Goal: Find specific page/section: Find specific page/section

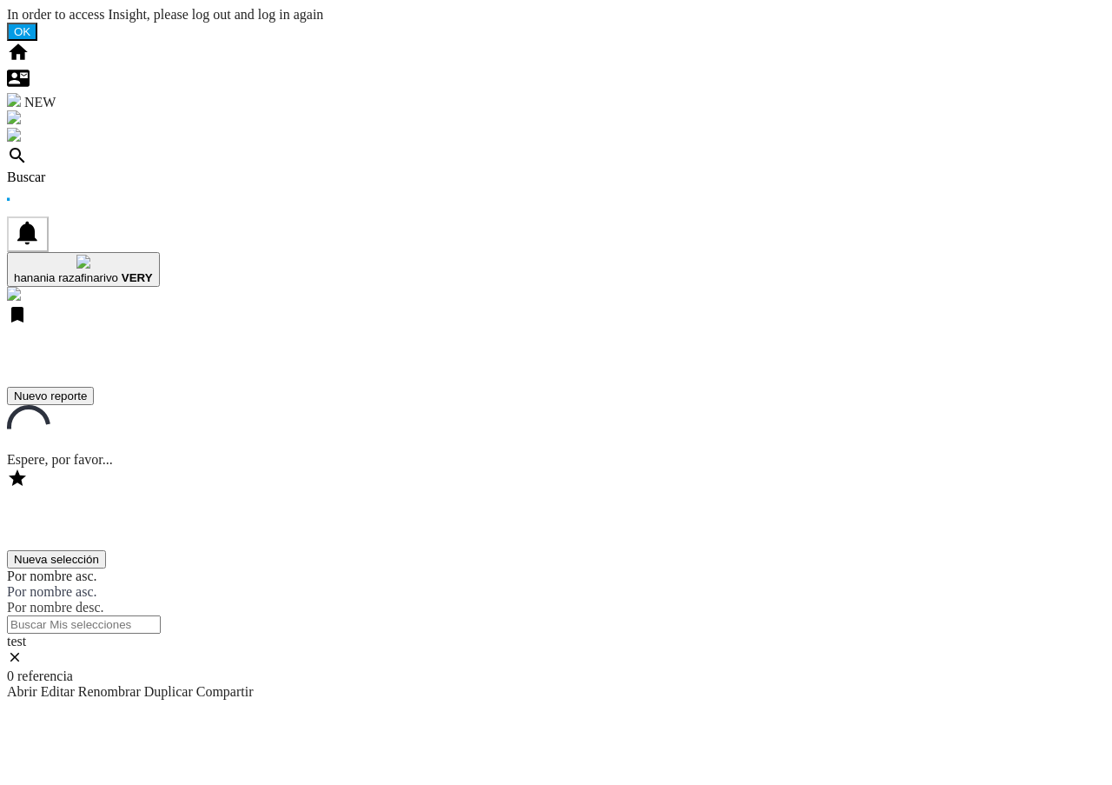
click at [112, 169] on div "Buscar" at bounding box center [556, 177] width 1098 height 16
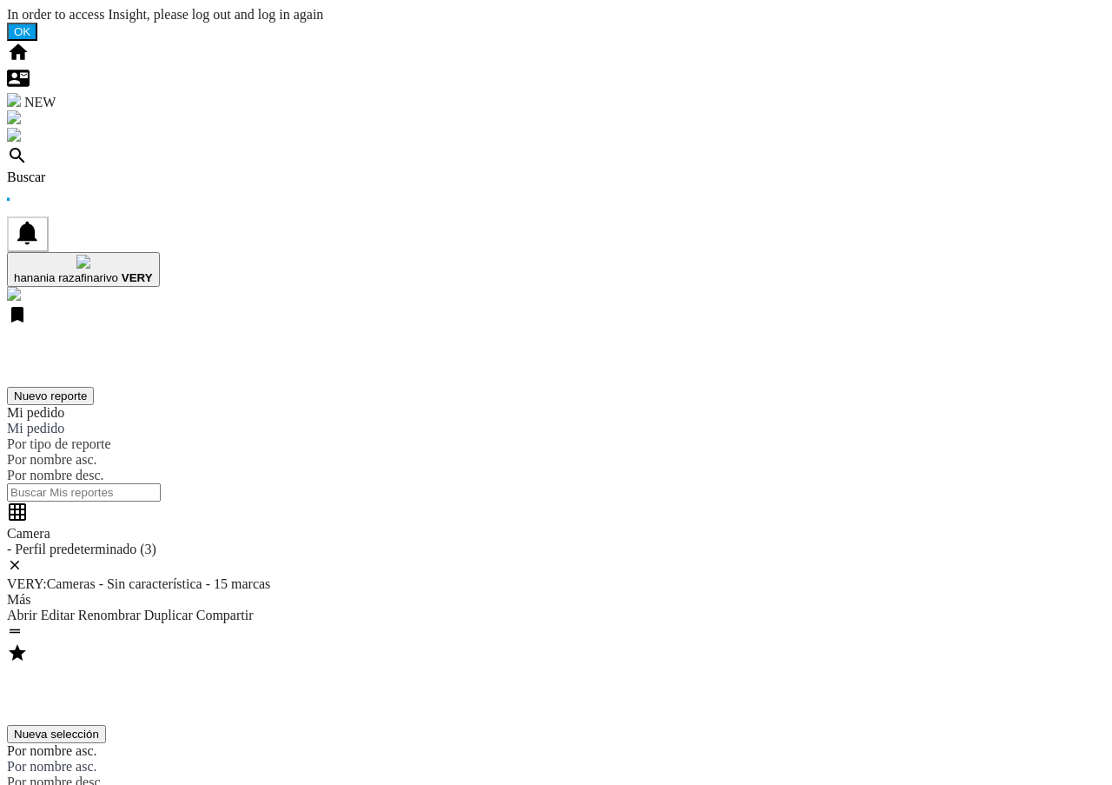
click at [116, 169] on div "Buscar" at bounding box center [556, 177] width 1098 height 16
click at [111, 169] on div "Buscar" at bounding box center [556, 177] width 1098 height 16
click at [103, 169] on div "Buscar" at bounding box center [556, 177] width 1098 height 16
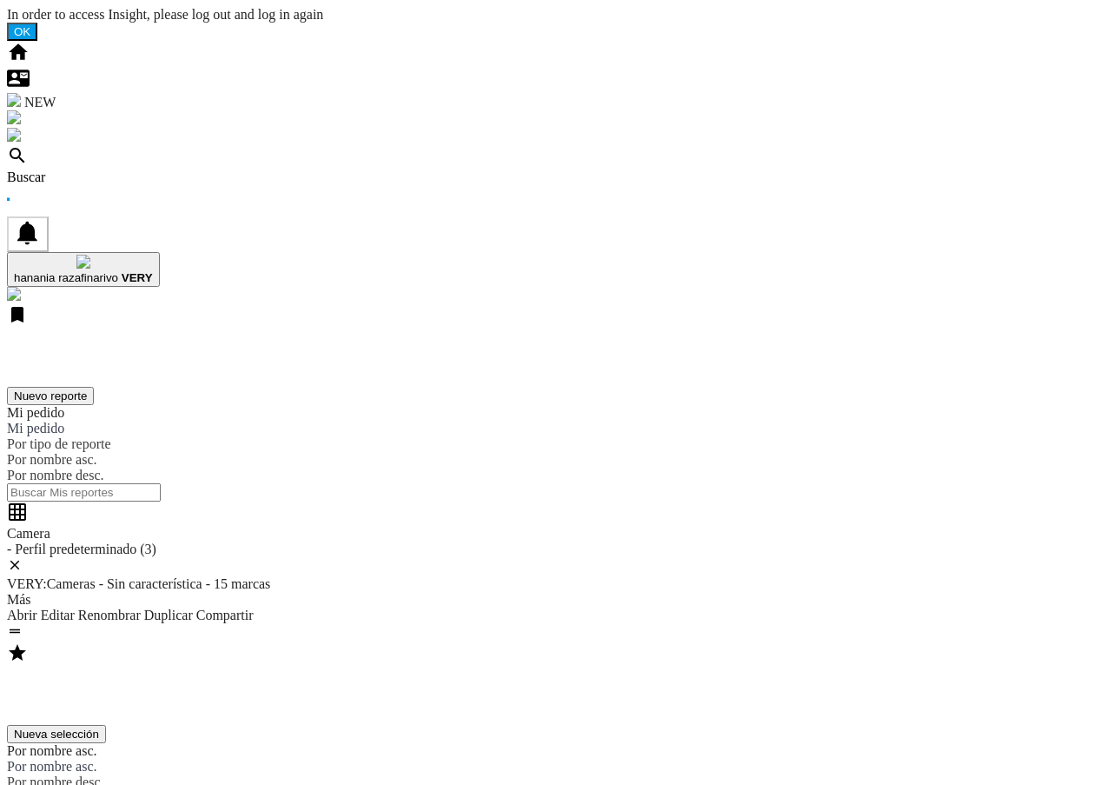
click at [113, 169] on div "Buscar" at bounding box center [556, 177] width 1098 height 16
